Goal: Task Accomplishment & Management: Manage account settings

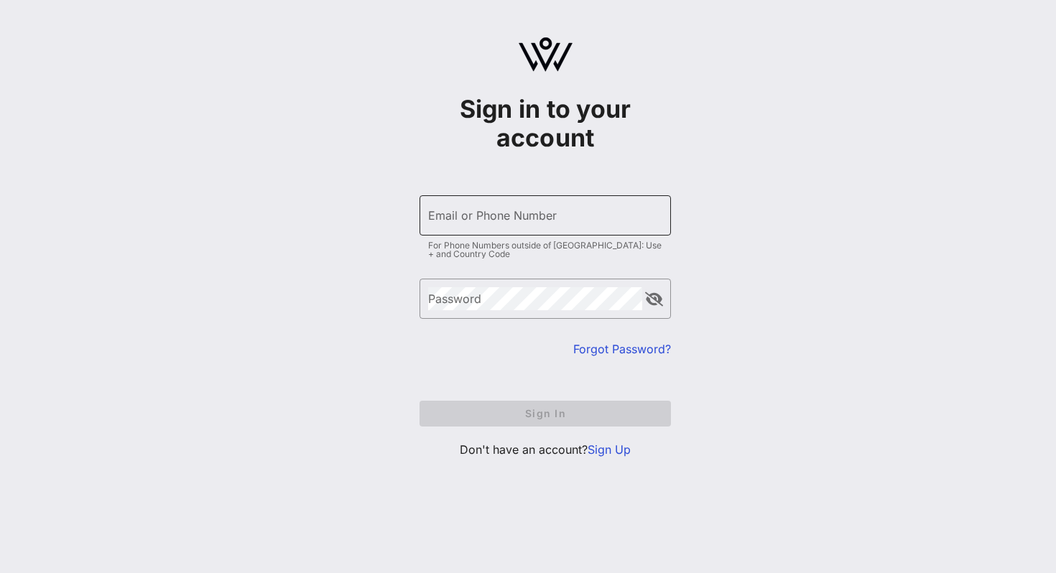
click at [512, 228] on div "Email or Phone Number" at bounding box center [545, 215] width 234 height 40
type input "[EMAIL_ADDRESS][DOMAIN_NAME]"
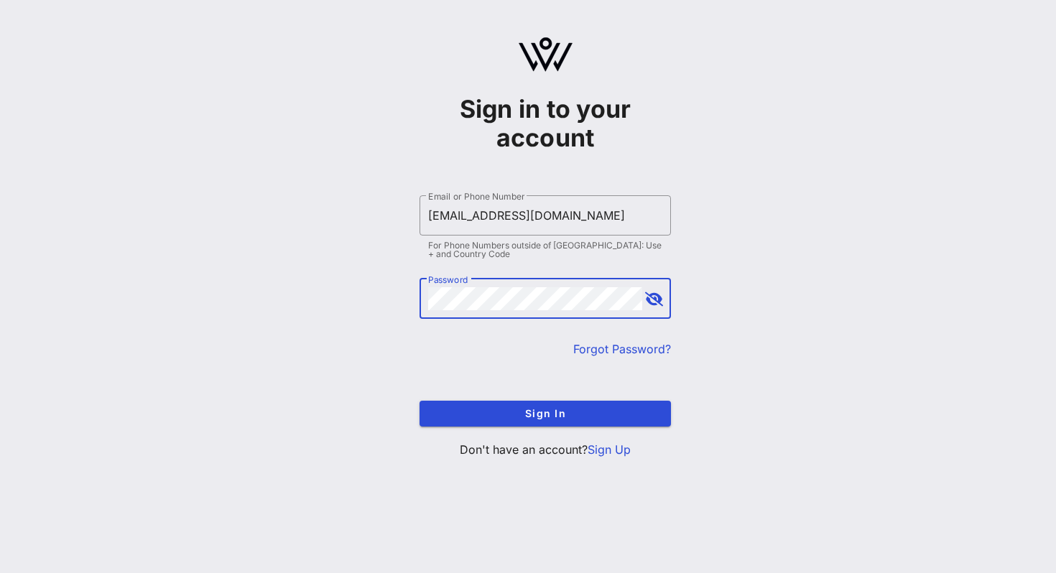
click at [647, 302] on button "append icon" at bounding box center [654, 299] width 18 height 14
click at [420, 401] on button "Sign In" at bounding box center [545, 414] width 251 height 26
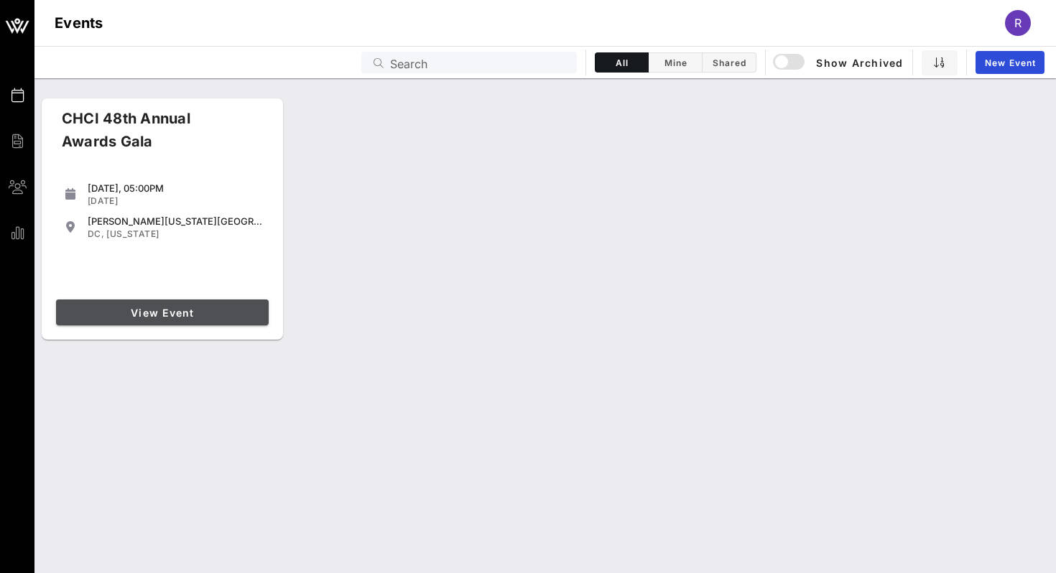
click at [184, 301] on link "View Event" at bounding box center [162, 313] width 213 height 26
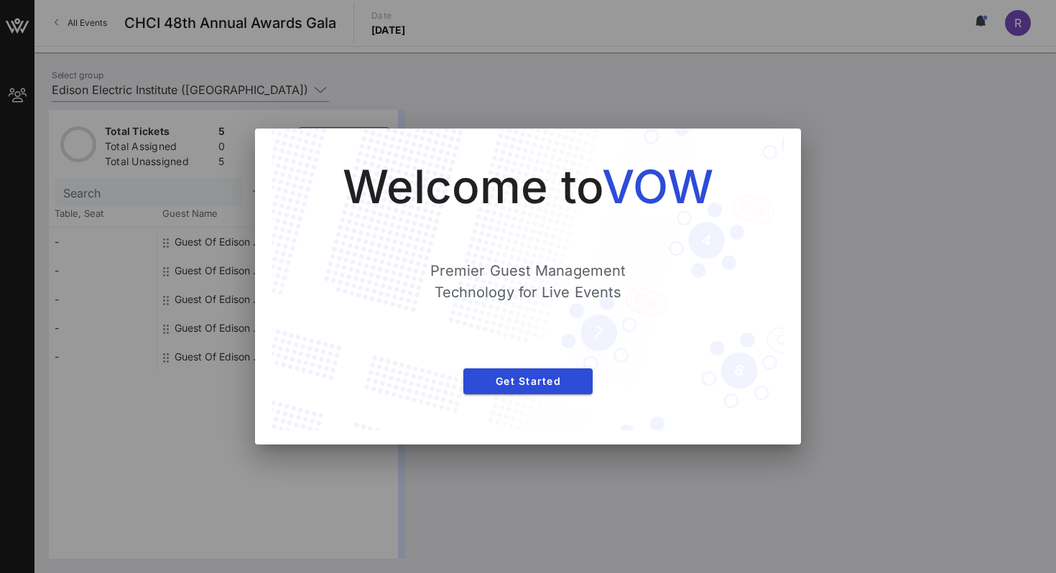
click at [491, 364] on div "Welcome to VOW Premier Guest Management Technology for Live Events Get Started" at bounding box center [528, 279] width 454 height 244
click at [523, 364] on div "Welcome to VOW Premier Guest Management Technology for Live Events Get Started" at bounding box center [528, 279] width 454 height 244
click at [517, 369] on button "Get Started" at bounding box center [527, 382] width 129 height 26
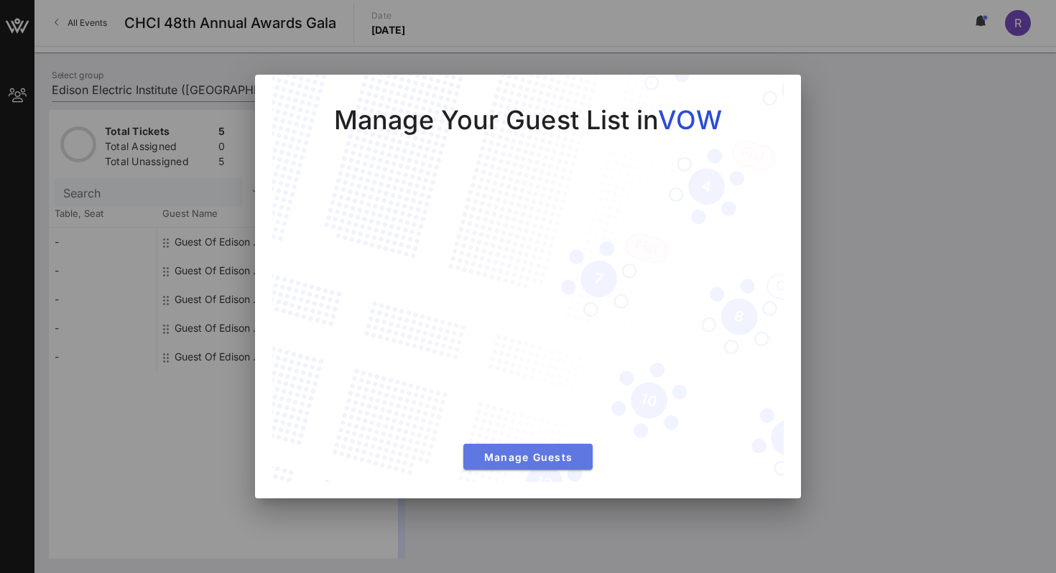
click at [529, 454] on span "Manage Guests" at bounding box center [528, 457] width 106 height 12
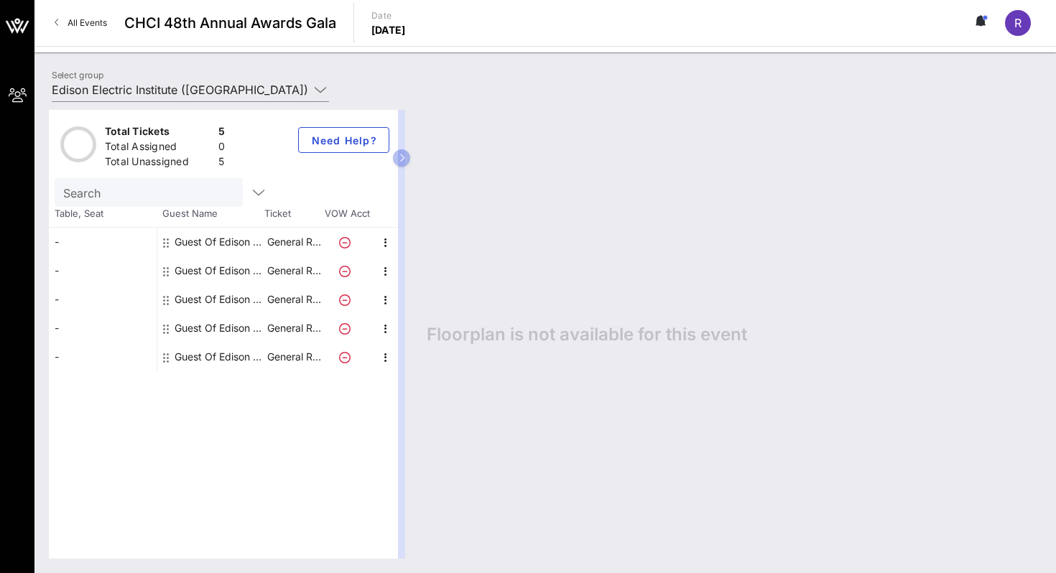
click at [197, 101] on div "Total Tickets 5 Total Assigned 0 Total Unassigned 5 Need Help? Search Table, Se…" at bounding box center [545, 335] width 1022 height 478
click at [192, 91] on input "Edison Electric Institute ([GEOGRAPHIC_DATA]) [[PERSON_NAME], [EMAIL_ADDRESS][D…" at bounding box center [180, 89] width 257 height 23
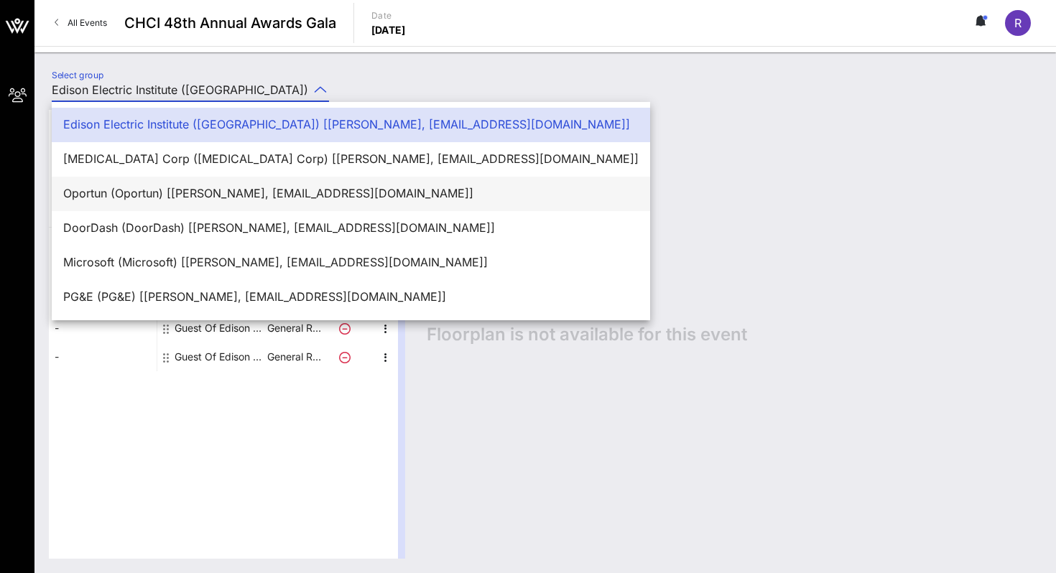
click at [228, 181] on div "Oportun (Oportun) [[PERSON_NAME], [EMAIL_ADDRESS][DOMAIN_NAME]]" at bounding box center [350, 193] width 575 height 31
type input "Oportun (Oportun) [[PERSON_NAME], [EMAIL_ADDRESS][DOMAIN_NAME]]"
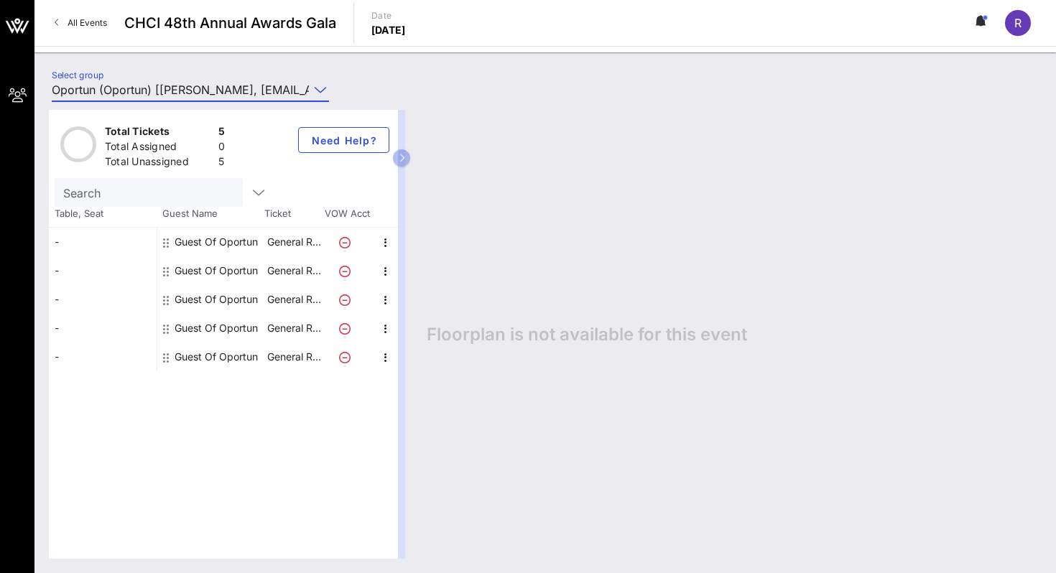
click at [185, 244] on div "Guest Of Oportun" at bounding box center [216, 242] width 83 height 29
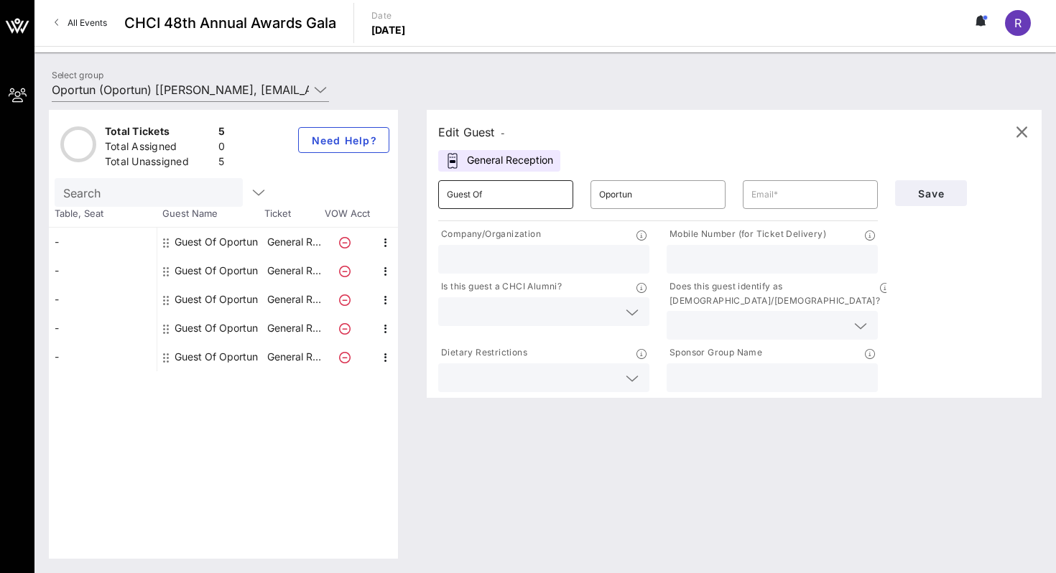
click at [544, 197] on input "Guest Of" at bounding box center [506, 194] width 118 height 23
click at [668, 193] on input "Oportun" at bounding box center [658, 194] width 118 height 23
click at [767, 192] on input "text" at bounding box center [810, 194] width 118 height 23
click at [747, 139] on div "Edit Guest -" at bounding box center [734, 132] width 592 height 22
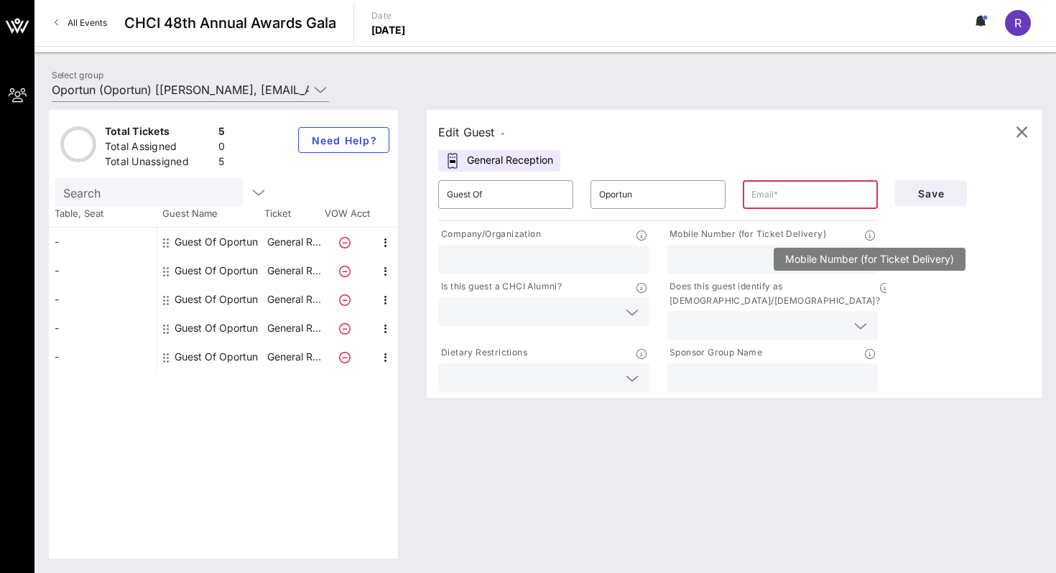
click at [866, 234] on icon at bounding box center [870, 236] width 10 height 10
click at [769, 265] on input "text" at bounding box center [772, 259] width 194 height 19
click at [657, 228] on div "Company/Organization" at bounding box center [544, 250] width 228 height 52
click at [622, 84] on div "Select group Oportun (Oportun) [[PERSON_NAME], [EMAIL_ADDRESS][DOMAIN_NAME]]" at bounding box center [545, 92] width 1004 height 50
click at [739, 369] on input "text" at bounding box center [772, 378] width 194 height 19
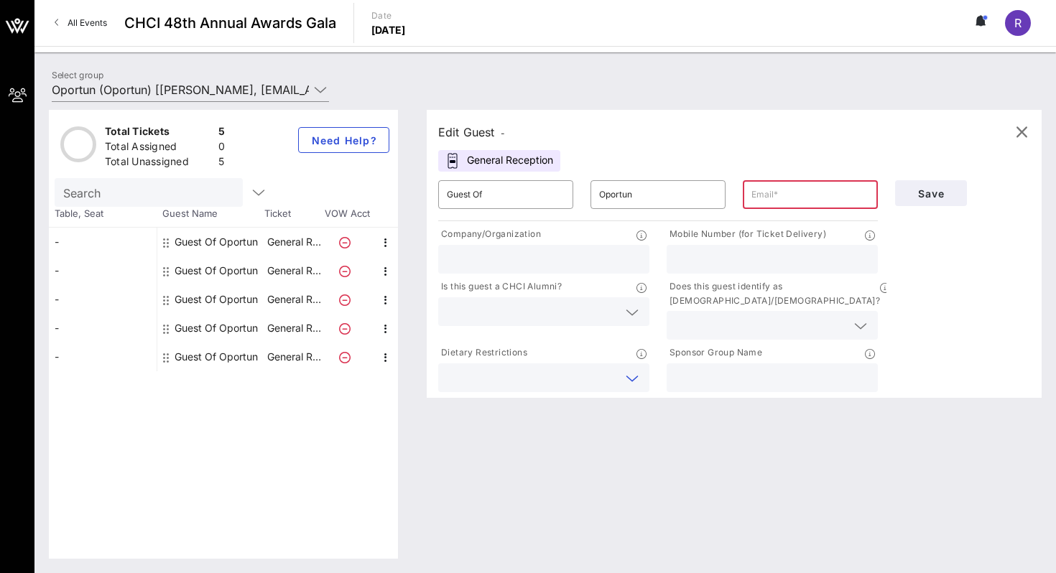
click at [559, 373] on input "text" at bounding box center [532, 378] width 171 height 19
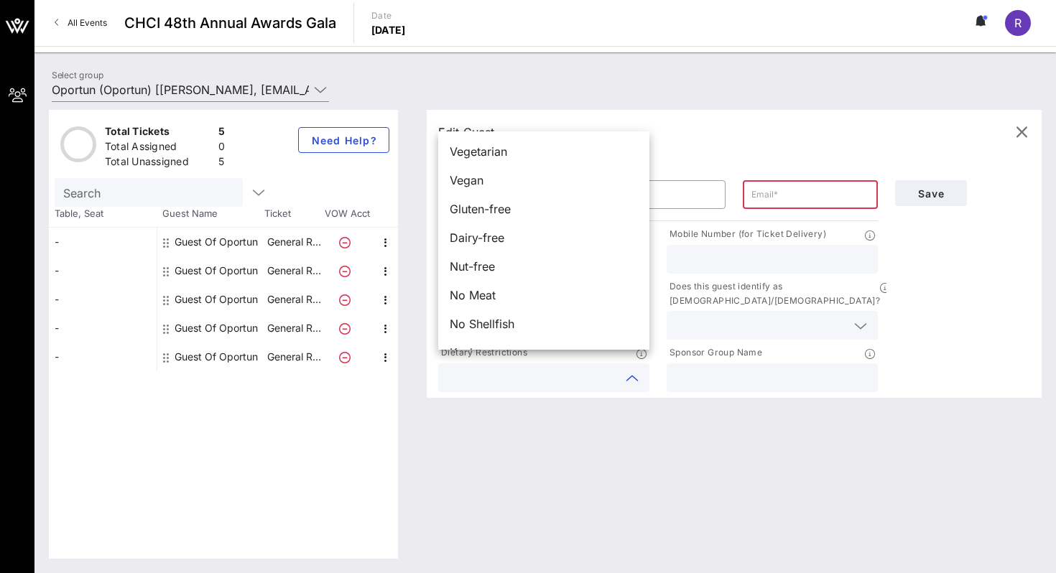
click at [624, 442] on div "Edit Guest - General Reception ​ Guest Of ​ Oportun ​ Company/Organization Mobi…" at bounding box center [726, 334] width 629 height 449
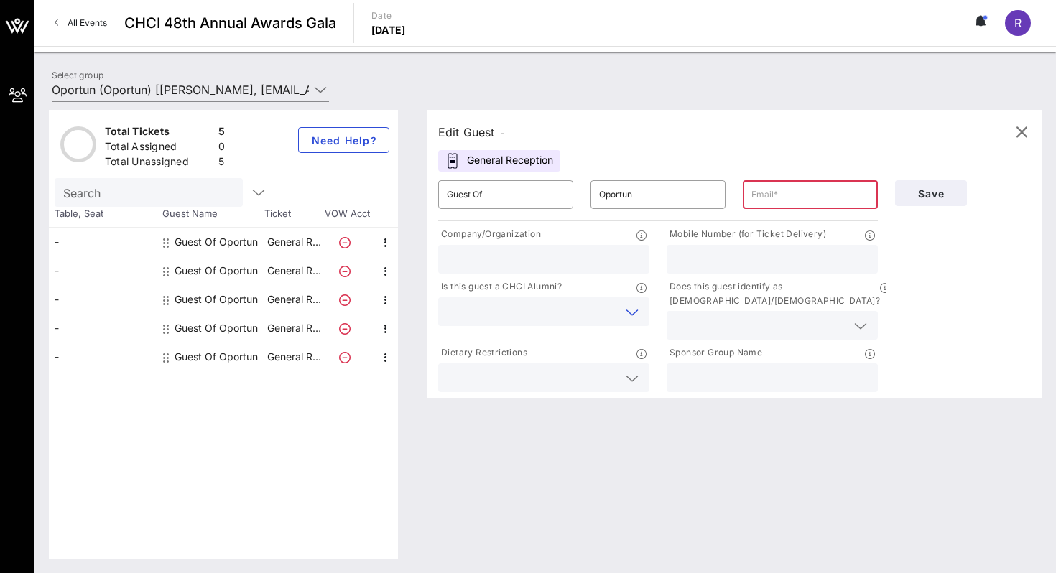
click at [573, 305] on input "text" at bounding box center [532, 311] width 171 height 19
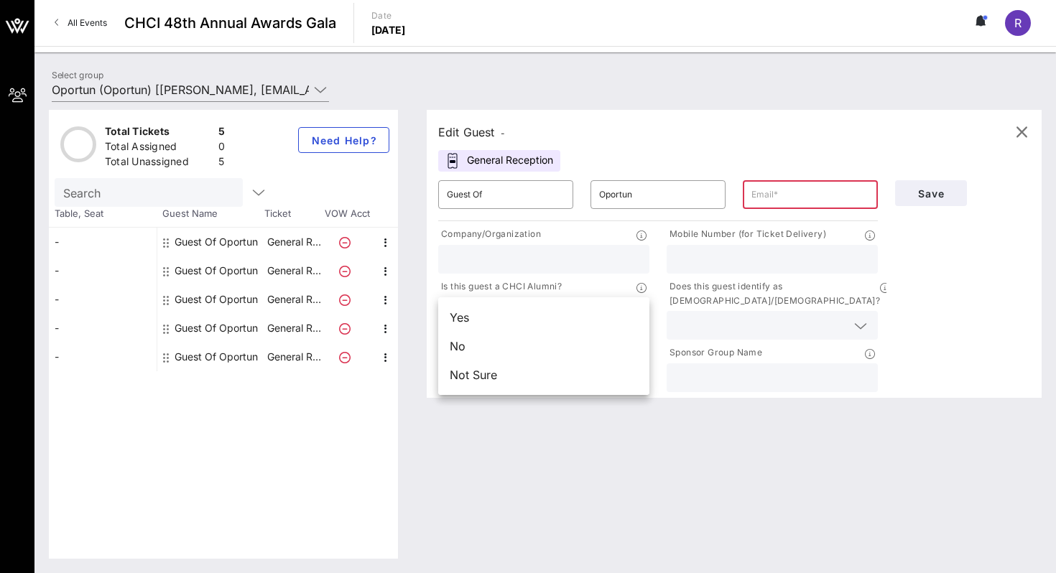
click at [573, 291] on div "Is this guest a CHCI Alumni?" at bounding box center [543, 288] width 211 height 18
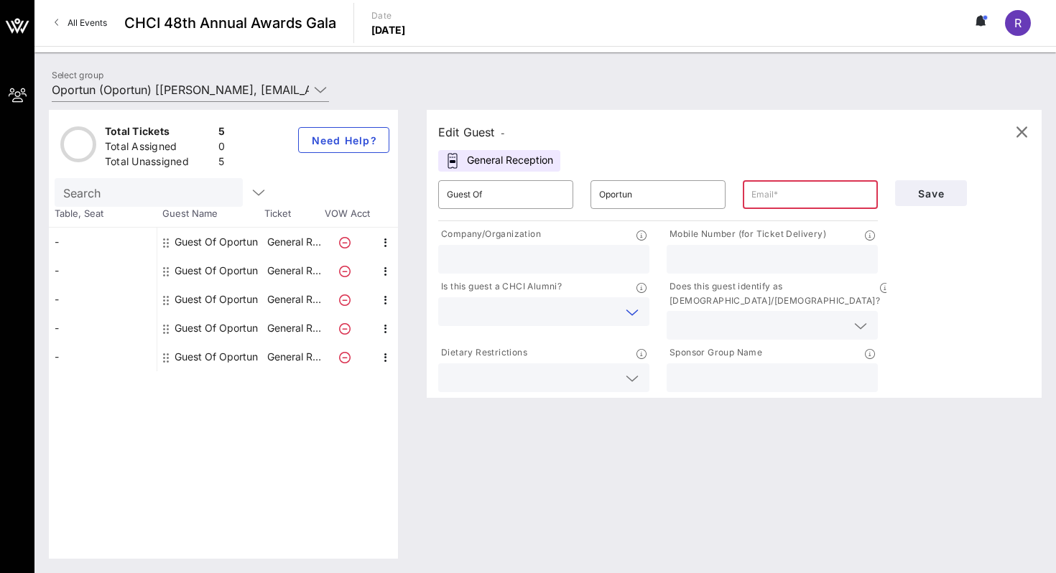
click at [574, 310] on input "text" at bounding box center [532, 311] width 171 height 19
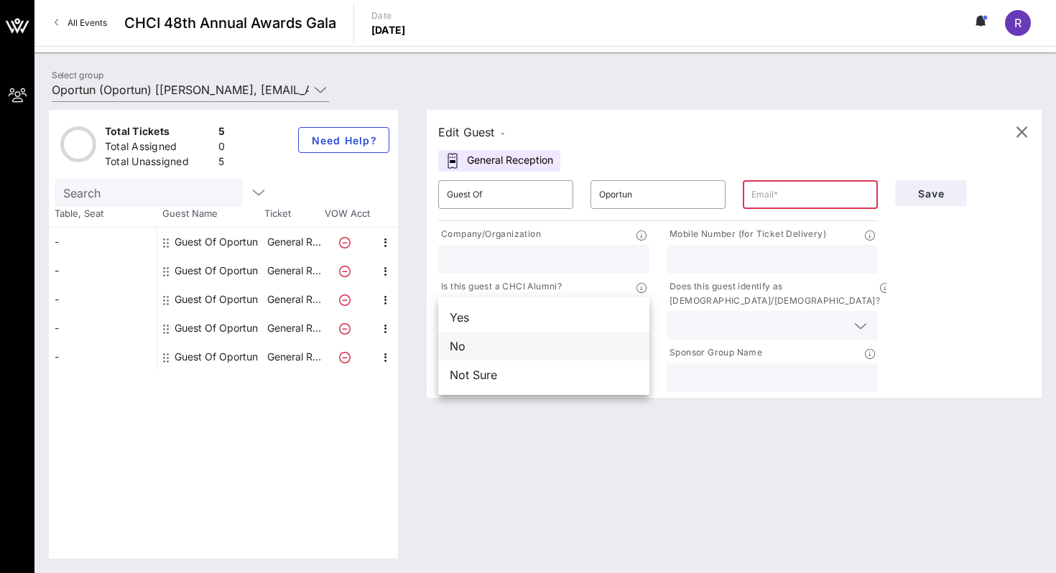
click at [566, 343] on div "No" at bounding box center [543, 346] width 211 height 29
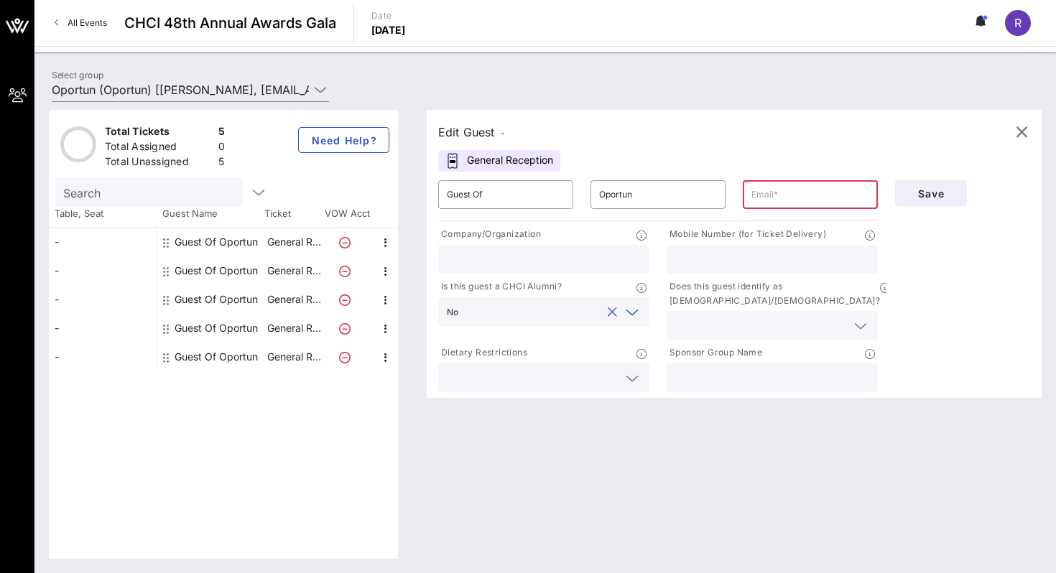
click at [614, 312] on button "clear icon" at bounding box center [612, 312] width 9 height 14
click at [633, 137] on div "Edit Guest -" at bounding box center [734, 132] width 592 height 22
drag, startPoint x: 1026, startPoint y: 130, endPoint x: 845, endPoint y: 98, distance: 183.8
click at [845, 98] on div "Total Tickets 5 Total Assigned 0 Total Unassigned 5 Need Help? Search Table, Se…" at bounding box center [545, 335] width 1022 height 478
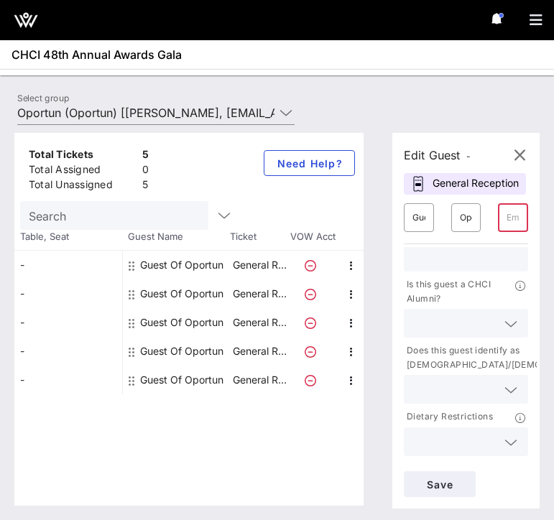
scroll to position [140, 0]
